Goal: Navigation & Orientation: Find specific page/section

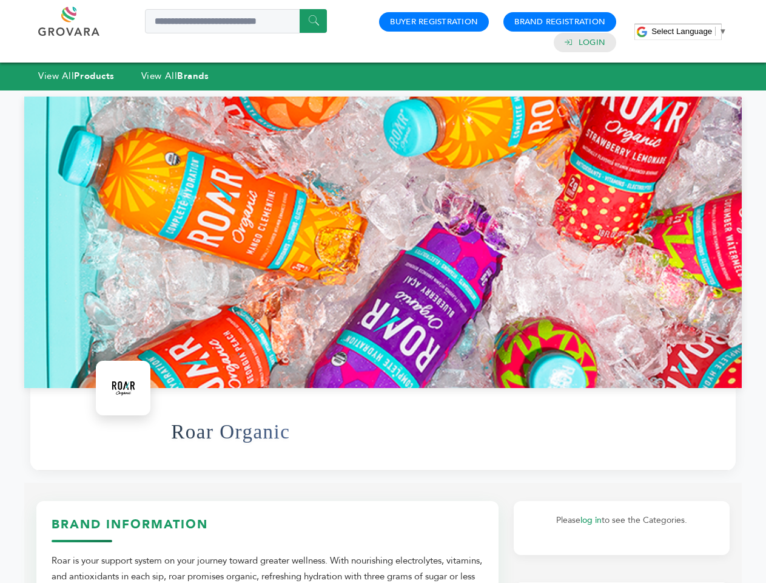
click at [689, 31] on span "Select Language" at bounding box center [682, 31] width 61 height 9
